Goal: Task Accomplishment & Management: Manage account settings

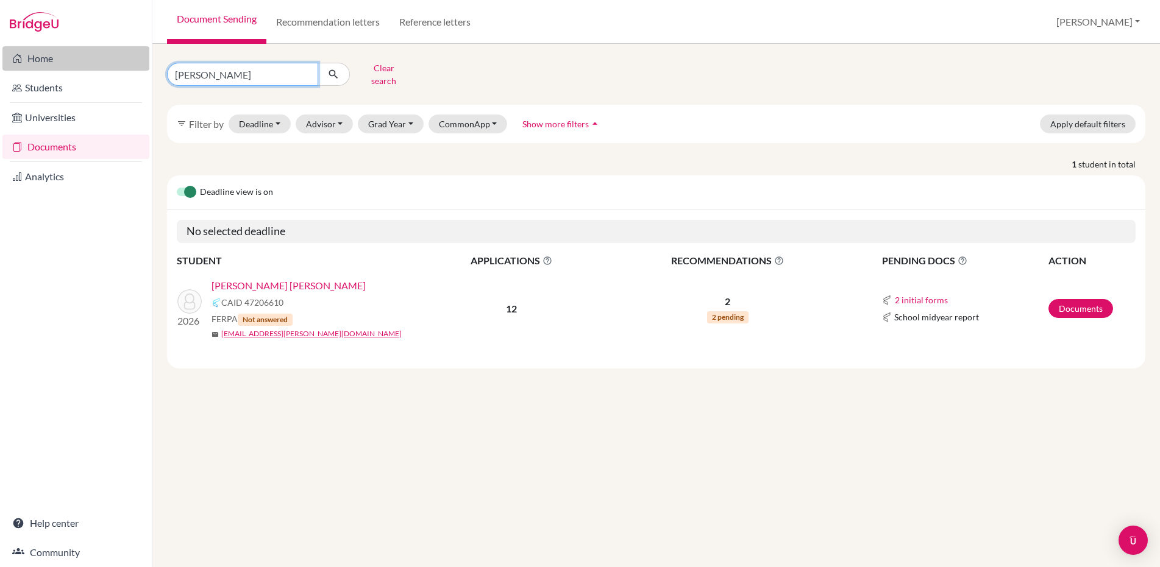
drag, startPoint x: 218, startPoint y: 68, endPoint x: 83, endPoint y: 63, distance: 135.4
click at [83, 63] on div "Home Students Universities Documents Analytics Help center Community Document S…" at bounding box center [580, 283] width 1160 height 567
type input "chasi"
click button "submit" at bounding box center [334, 74] width 32 height 23
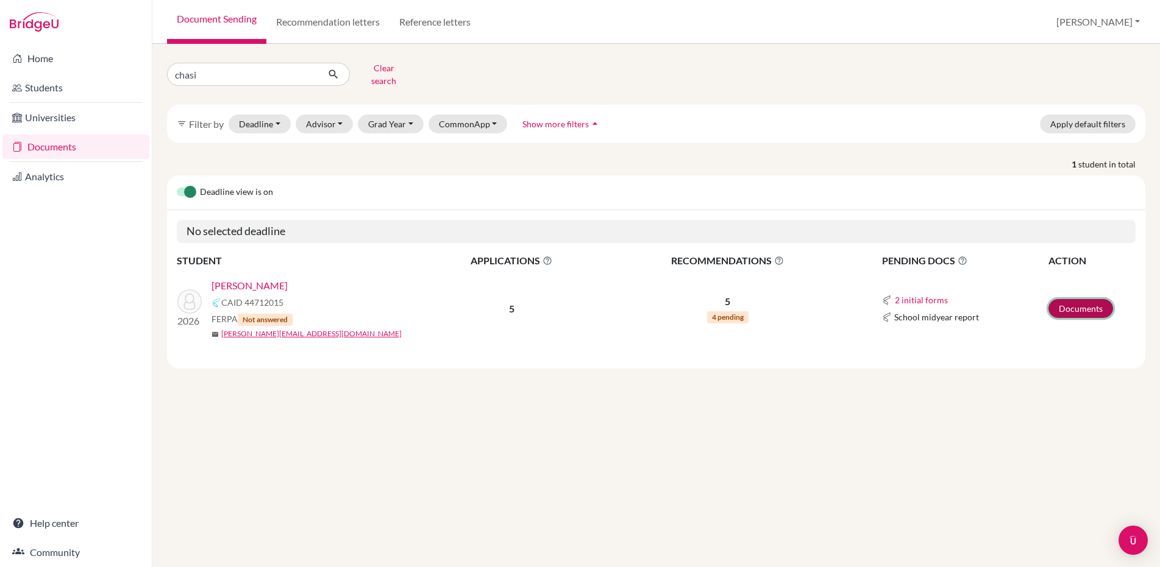
click at [1073, 304] on link "Documents" at bounding box center [1080, 308] width 65 height 19
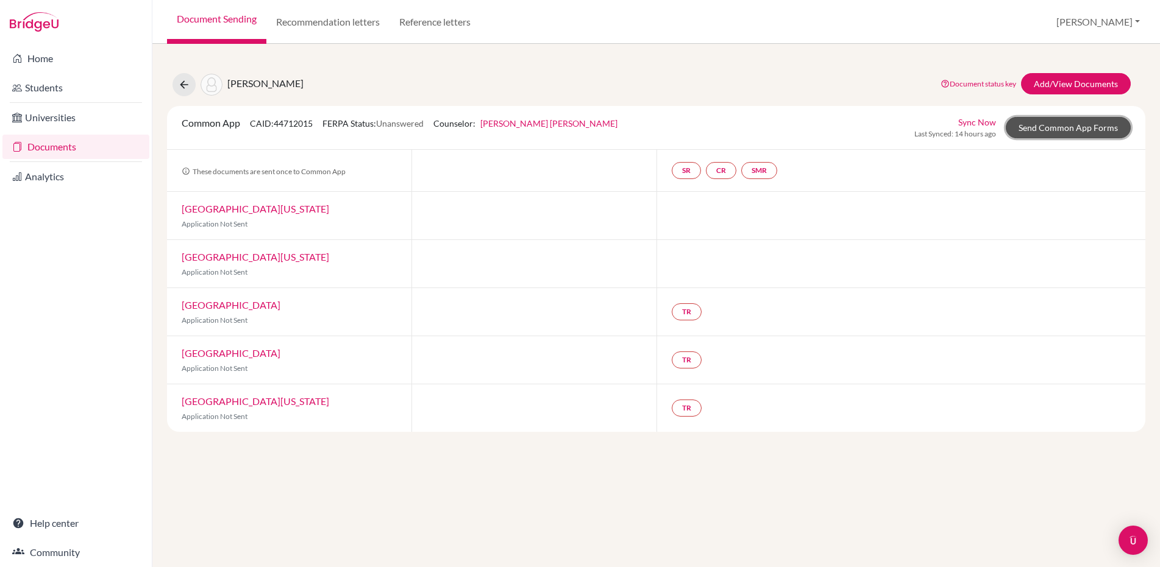
click at [1037, 127] on link "Send Common App Forms" at bounding box center [1068, 127] width 125 height 21
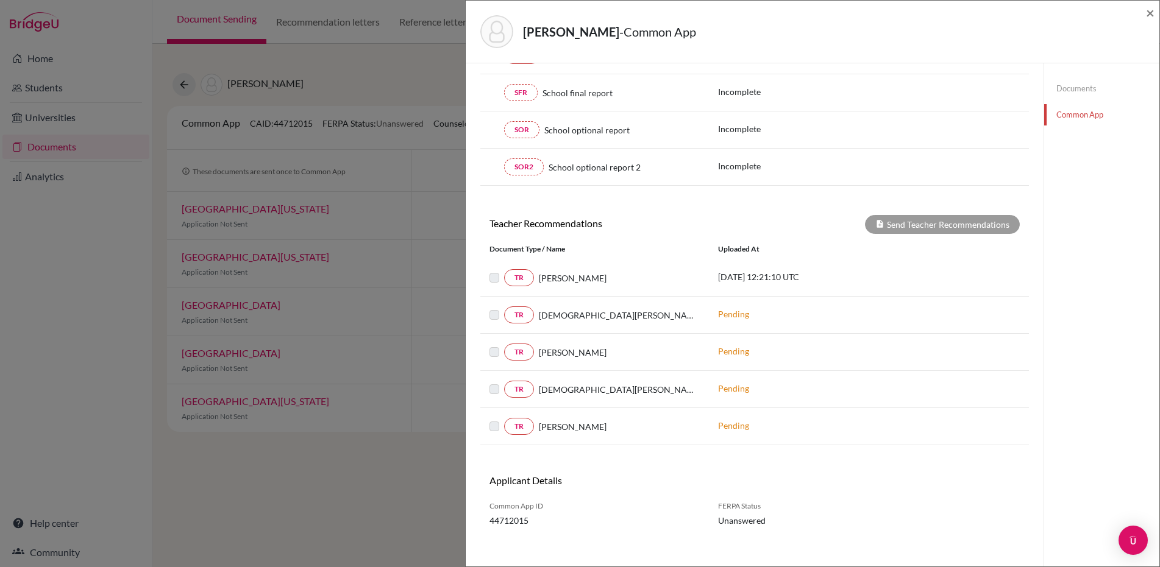
scroll to position [290, 0]
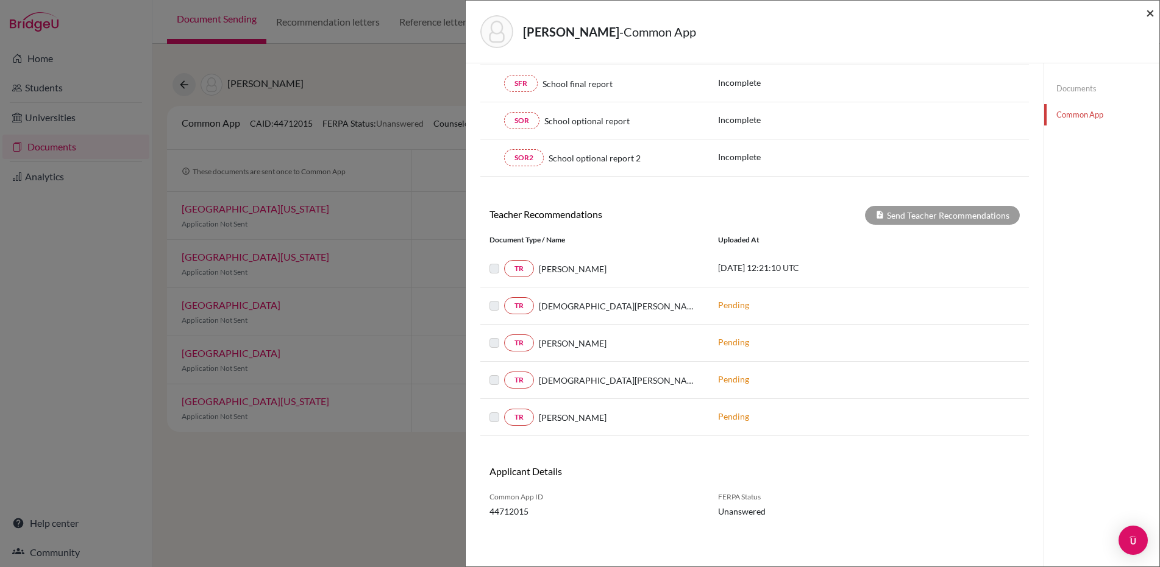
click at [1152, 12] on span "×" at bounding box center [1150, 13] width 9 height 18
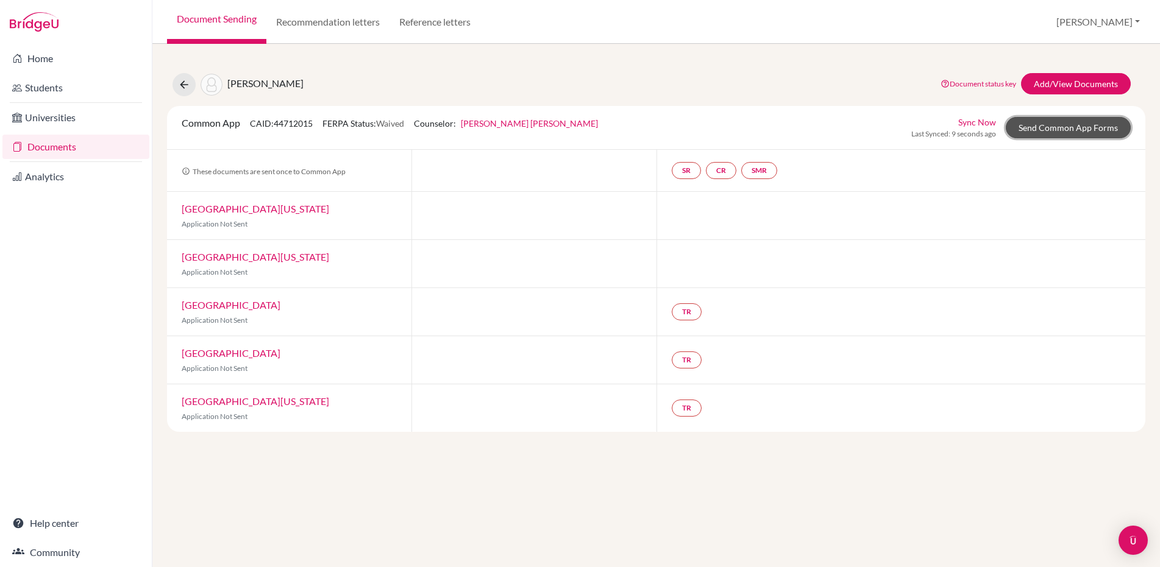
click at [1047, 129] on link "Send Common App Forms" at bounding box center [1068, 127] width 125 height 21
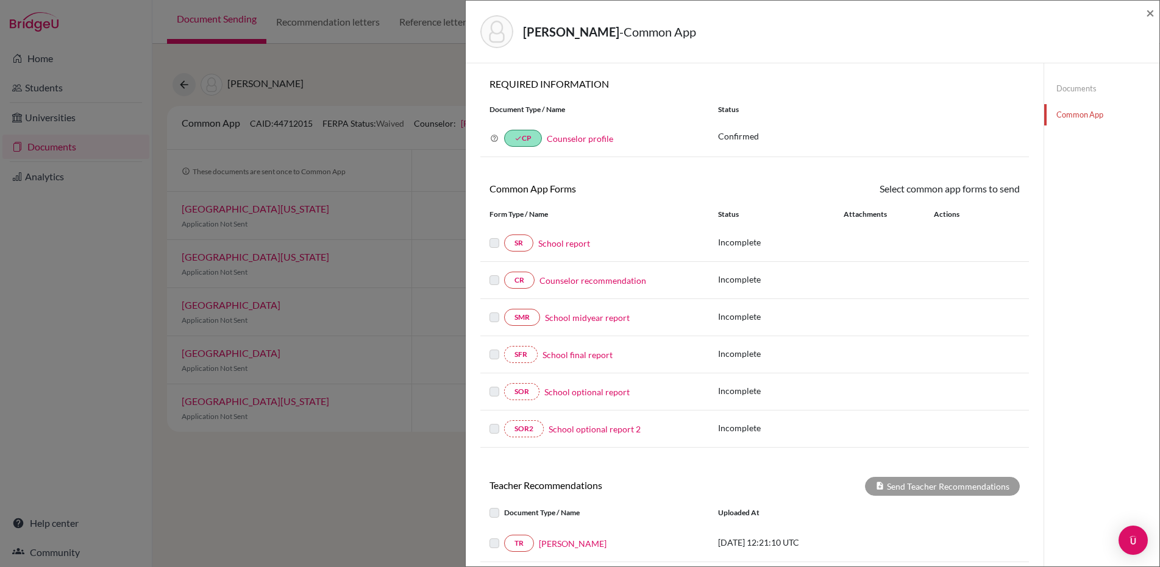
click at [1062, 86] on link "Documents" at bounding box center [1101, 88] width 115 height 21
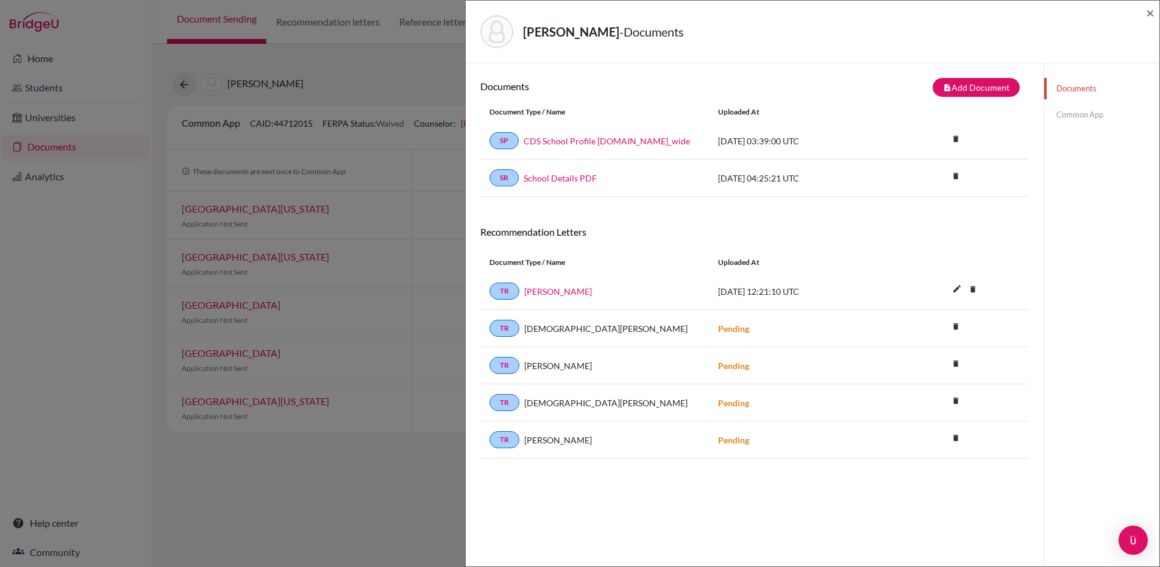
scroll to position [64, 0]
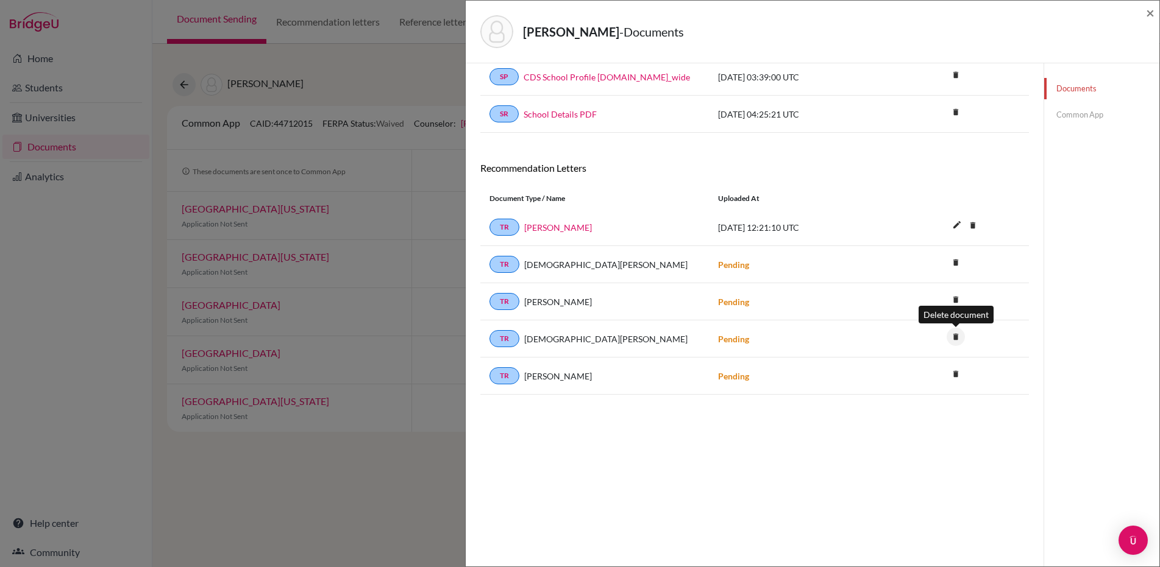
click at [954, 338] on icon "delete" at bounding box center [956, 337] width 18 height 18
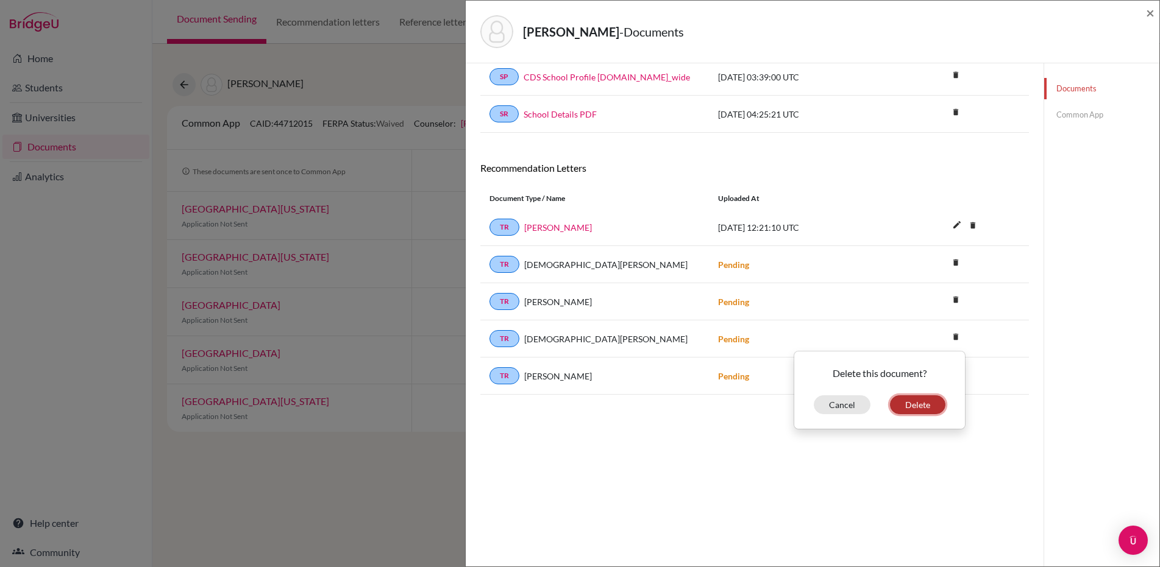
click at [917, 407] on button "Delete" at bounding box center [917, 405] width 55 height 19
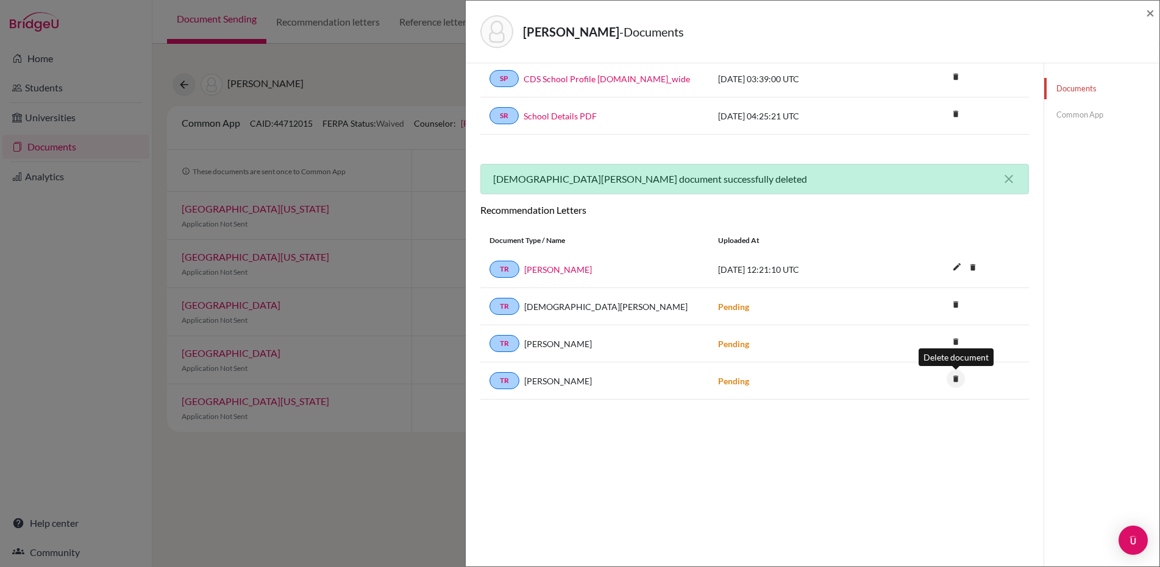
scroll to position [62, 0]
click at [956, 383] on icon "delete" at bounding box center [956, 380] width 18 height 18
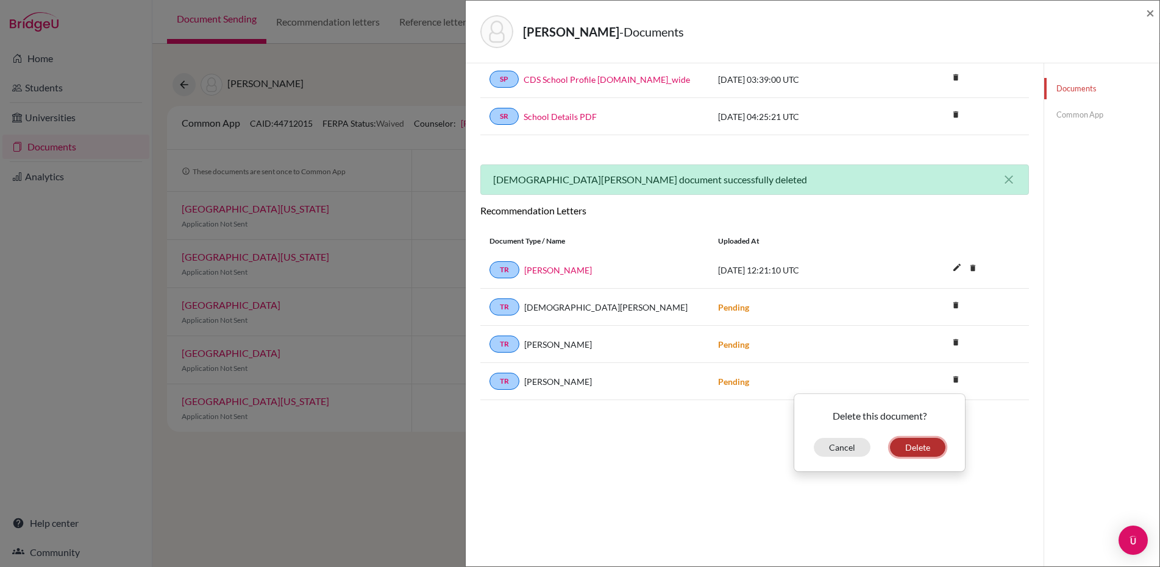
click at [928, 450] on button "Delete" at bounding box center [917, 447] width 55 height 19
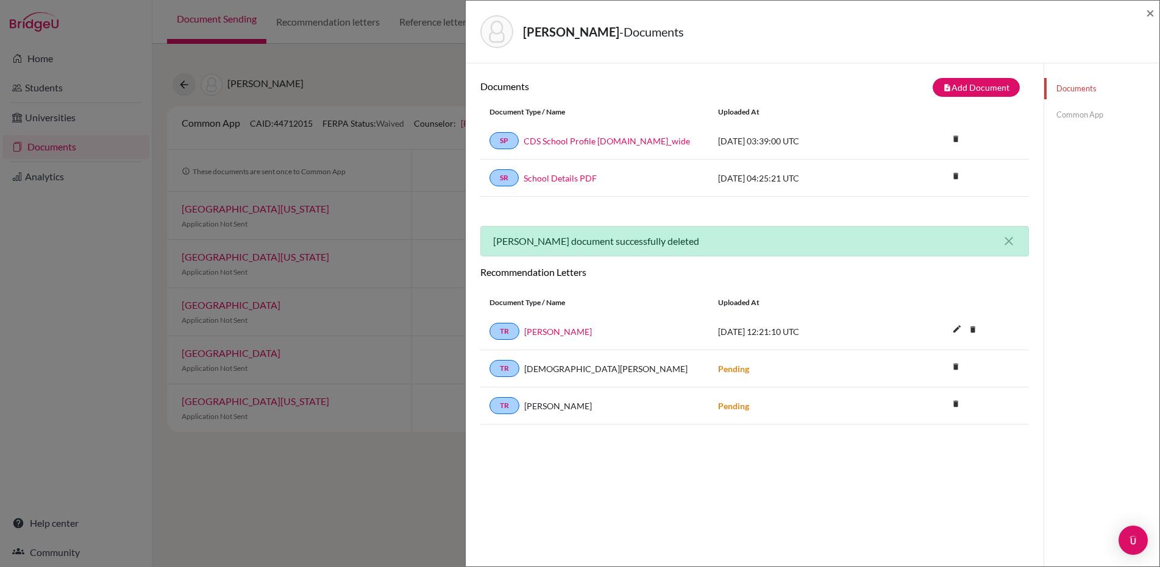
scroll to position [64, 0]
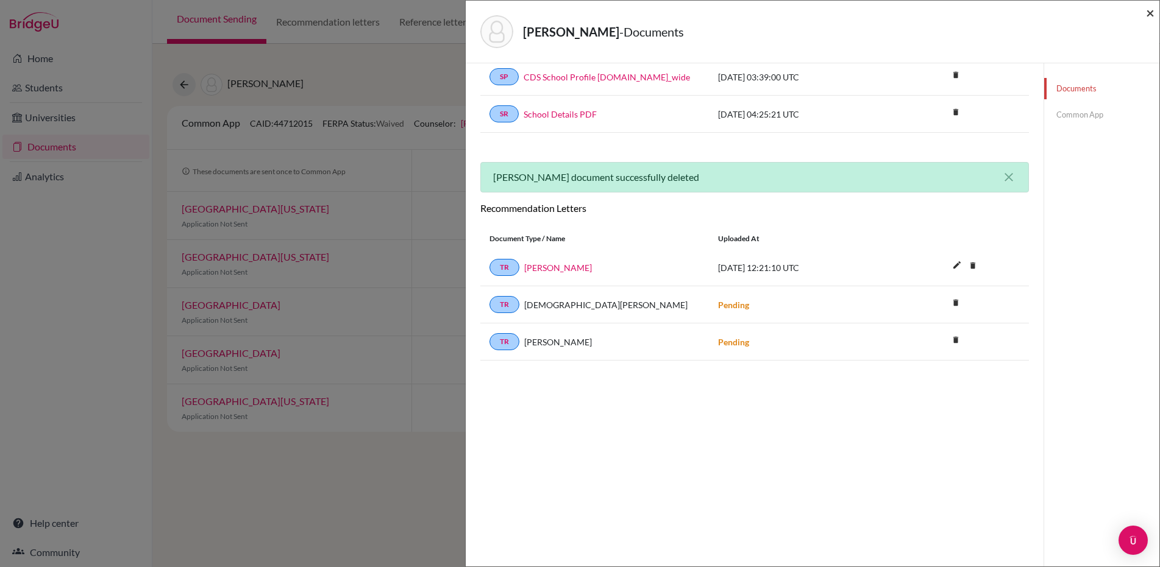
click at [1149, 15] on span "×" at bounding box center [1150, 13] width 9 height 18
